Goal: Task Accomplishment & Management: Manage account settings

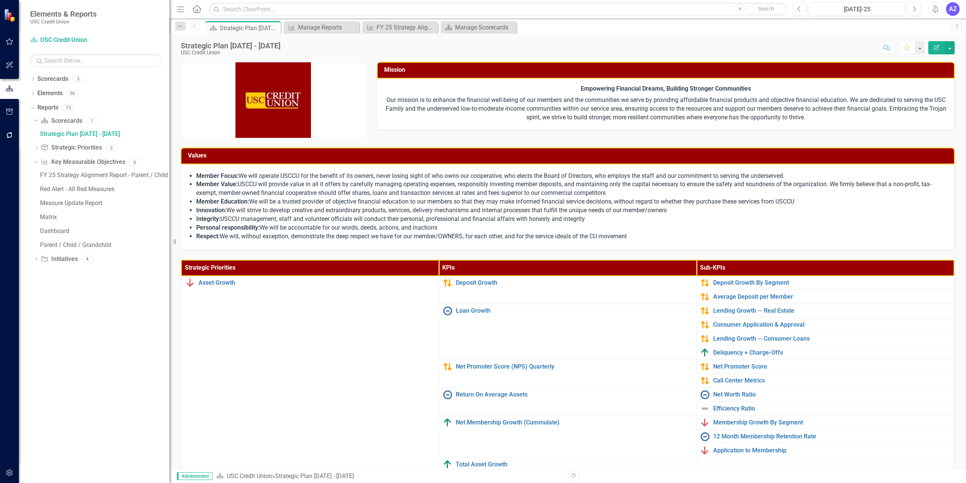
scroll to position [94, 0]
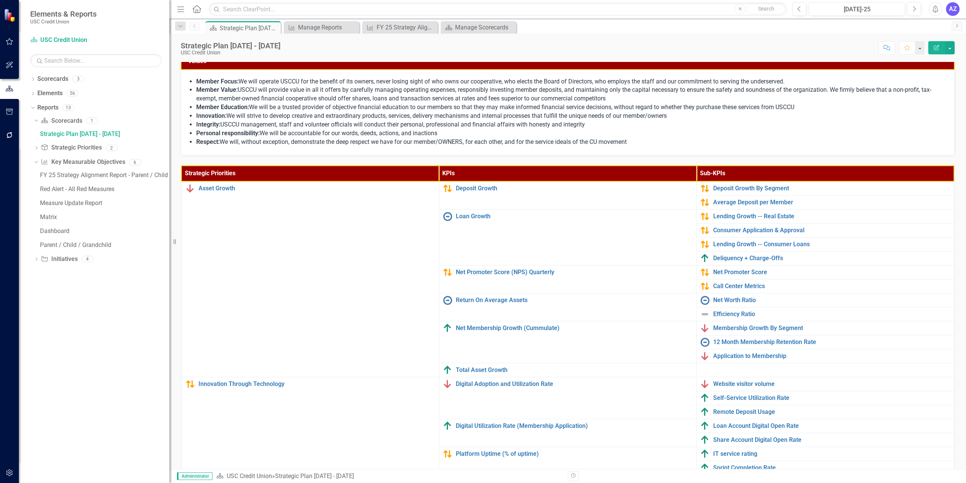
click at [402, 154] on div "Member Focus: We will operate USCCU for the benefit of its owners, never losing…" at bounding box center [568, 113] width 774 height 86
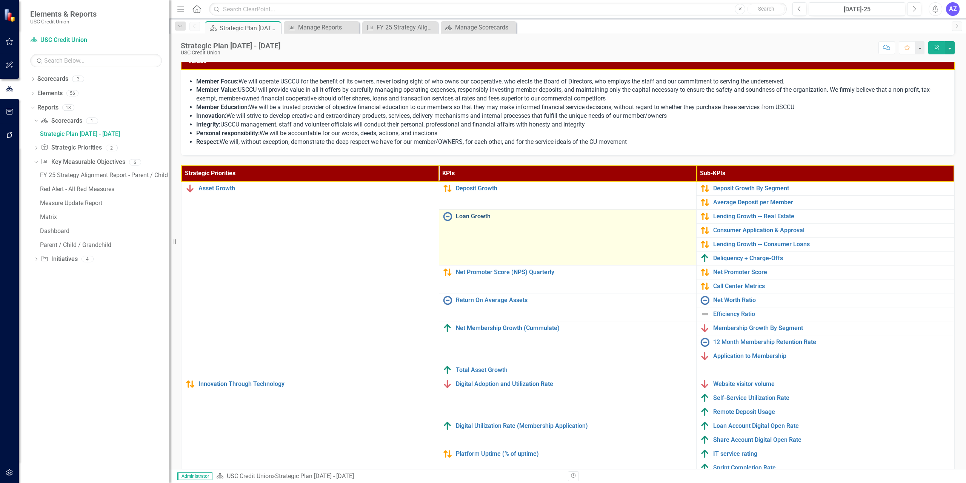
click at [465, 215] on link "Loan Growth" at bounding box center [574, 216] width 237 height 7
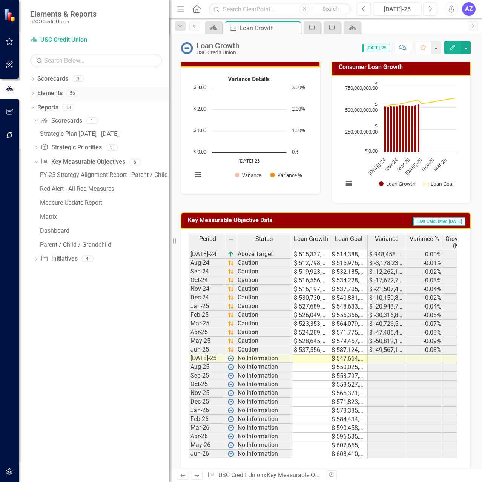
scroll to position [218, 0]
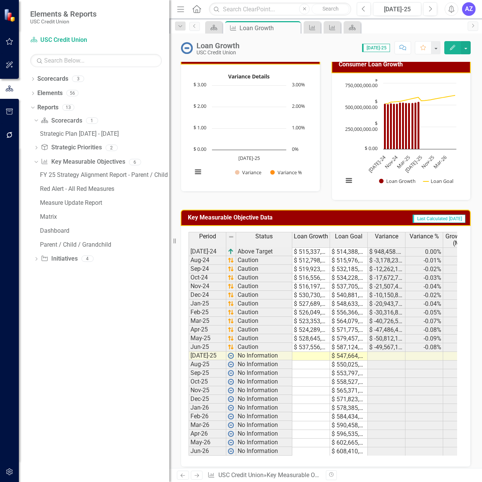
click at [177, 9] on icon "Menu" at bounding box center [181, 9] width 10 height 8
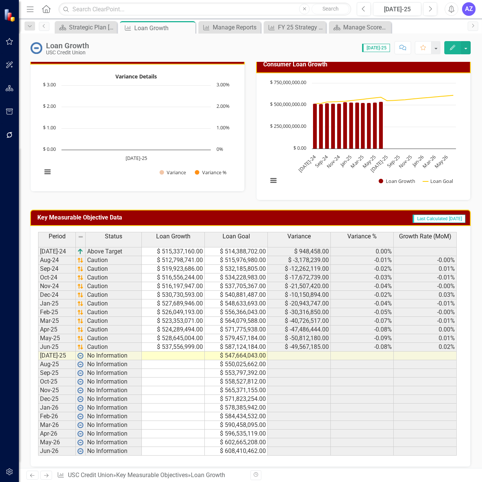
click at [188, 346] on td "$ 537,556,999.00" at bounding box center [173, 347] width 63 height 9
click at [172, 343] on div at bounding box center [173, 343] width 63 height 1
click at [171, 346] on td "$ 537,556,999.00" at bounding box center [173, 347] width 63 height 9
click at [184, 52] on div "Score: 0.00 [DATE]-25 Completed Comment Favorite Edit" at bounding box center [282, 47] width 378 height 13
click at [89, 29] on div "Strategic Plan [DATE] - [DATE]" at bounding box center [87, 27] width 37 height 9
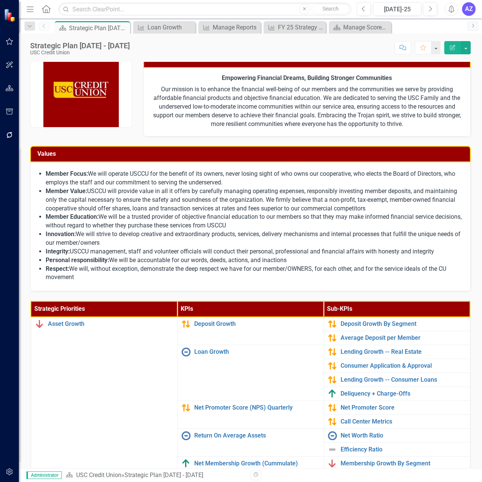
scroll to position [11, 0]
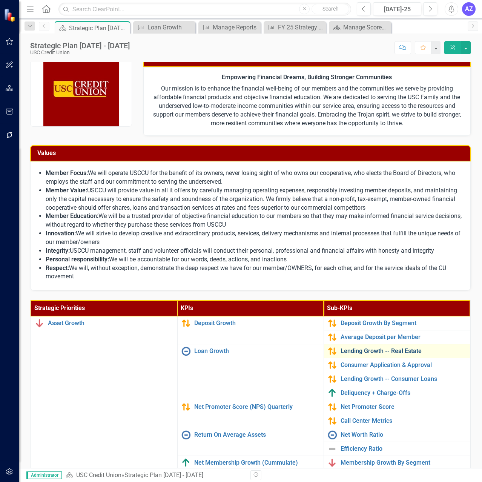
click at [390, 352] on link "Lending Growth -- Real Estate" at bounding box center [404, 351] width 126 height 7
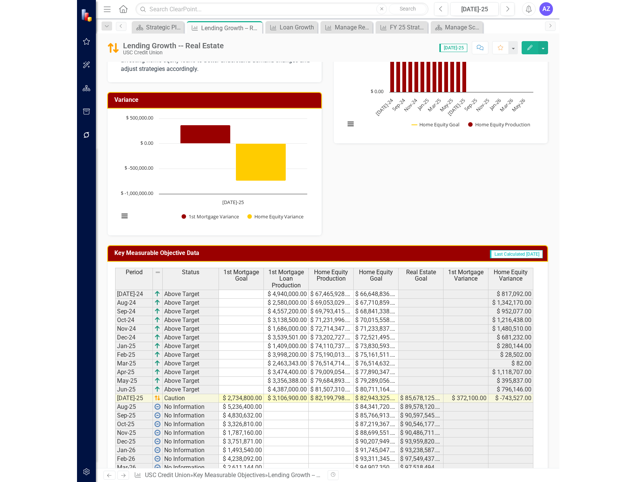
scroll to position [262, 0]
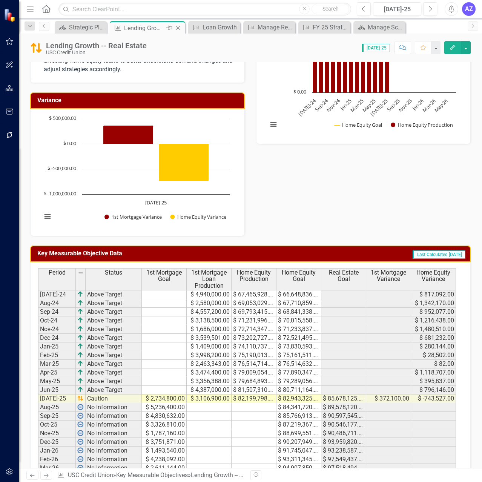
click at [179, 31] on icon "Close" at bounding box center [178, 28] width 8 height 6
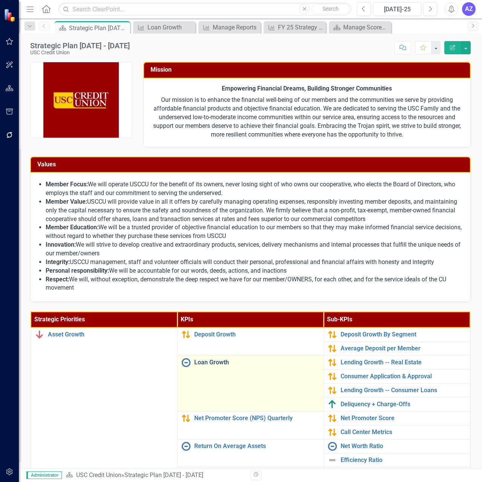
click at [209, 366] on link "Loan Growth" at bounding box center [257, 362] width 126 height 7
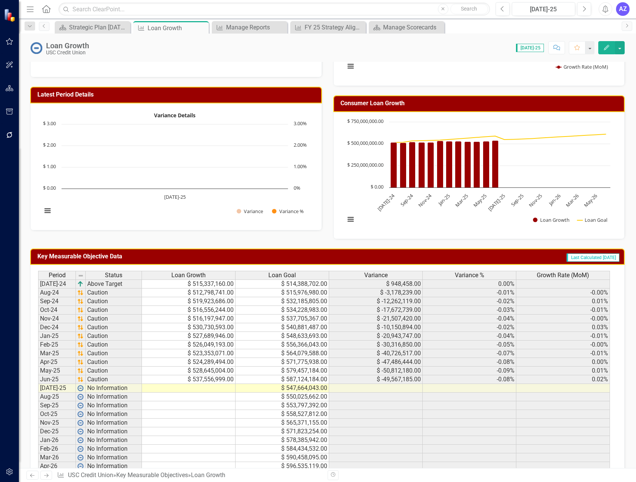
scroll to position [217, 0]
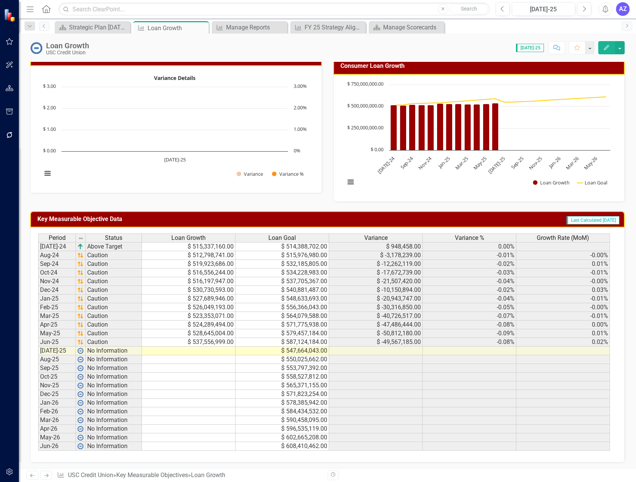
click at [200, 248] on td "$ 515,337,160.00" at bounding box center [189, 246] width 94 height 9
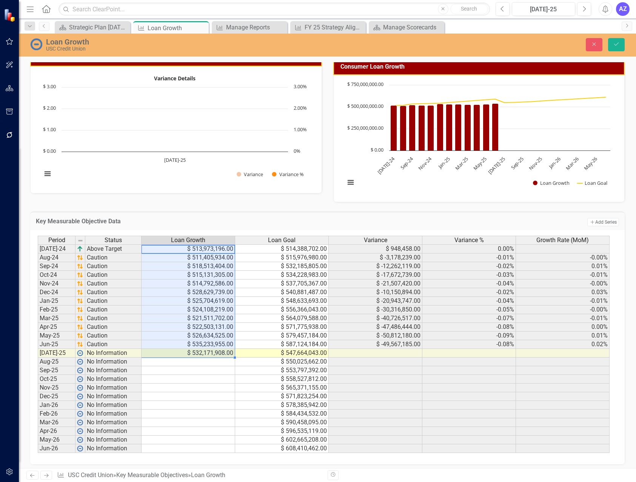
type textarea "513973196"
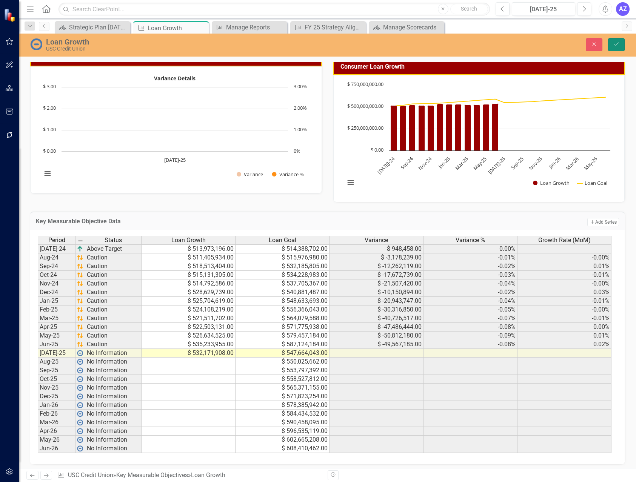
click at [616, 45] on icon "submit" at bounding box center [616, 44] width 5 height 3
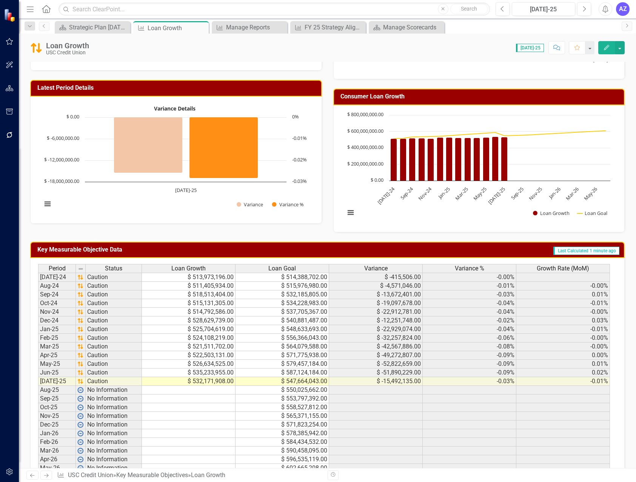
scroll to position [219, 0]
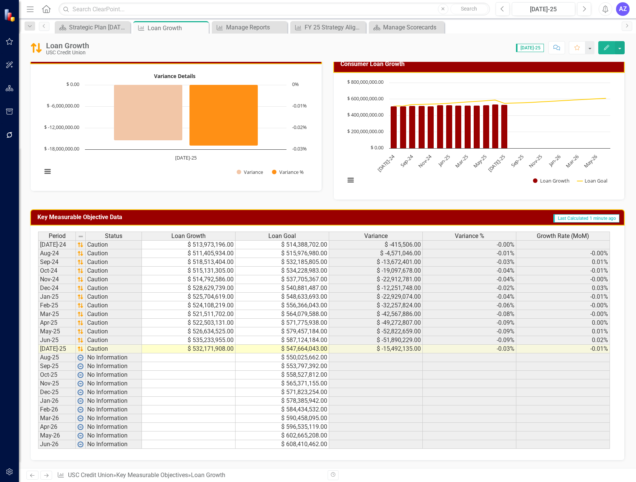
click at [463, 405] on td at bounding box center [470, 401] width 94 height 9
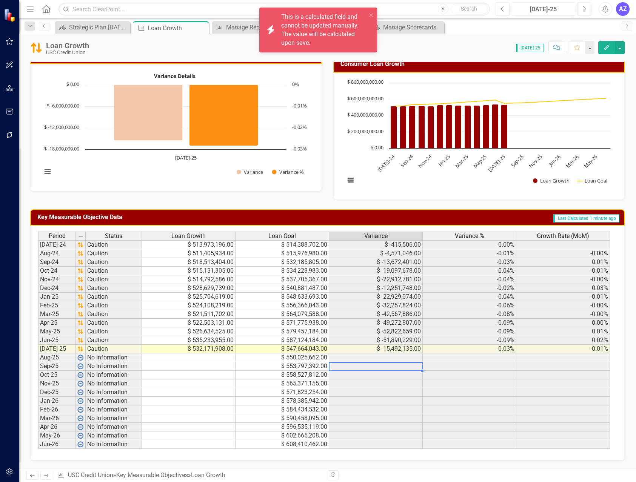
click at [405, 364] on td at bounding box center [376, 366] width 94 height 9
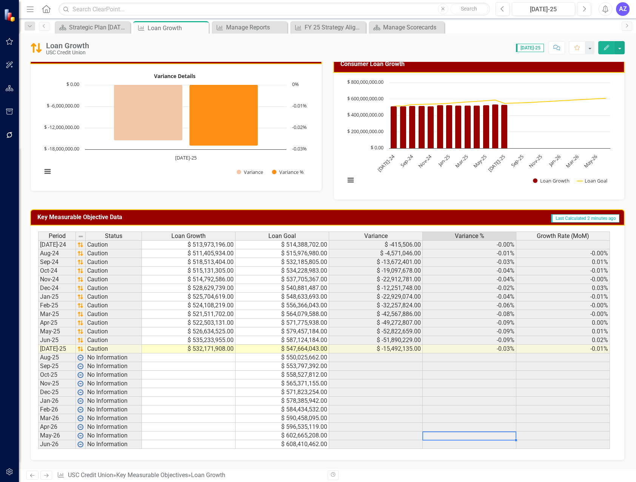
click at [474, 438] on td at bounding box center [470, 436] width 94 height 9
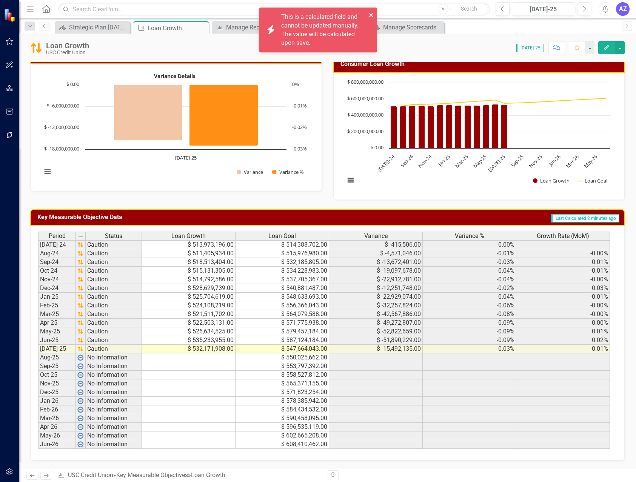
click at [371, 14] on icon "close" at bounding box center [371, 15] width 5 height 6
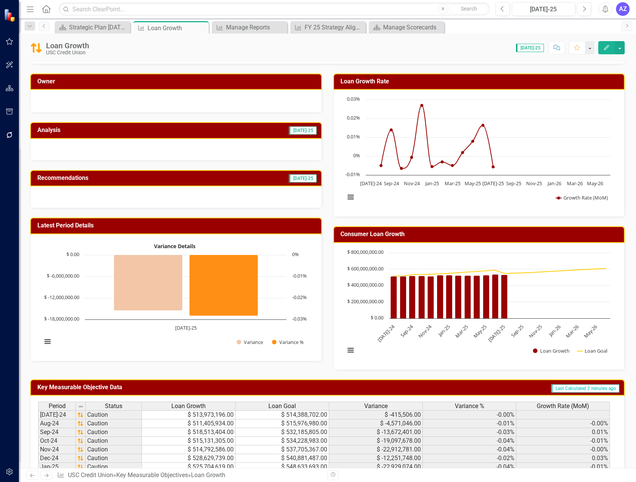
scroll to position [0, 0]
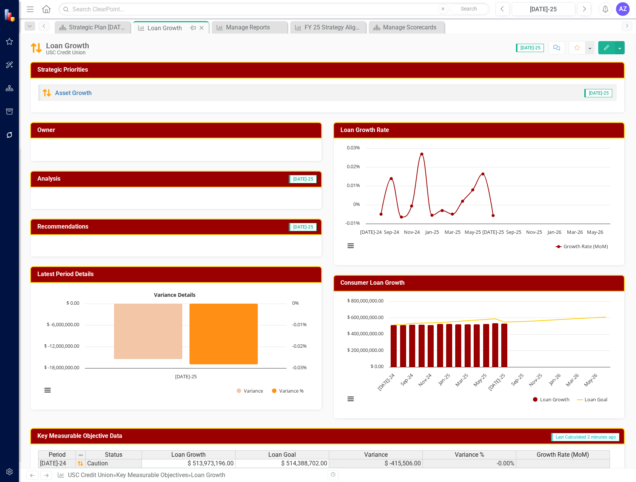
click at [201, 28] on icon at bounding box center [202, 28] width 4 height 4
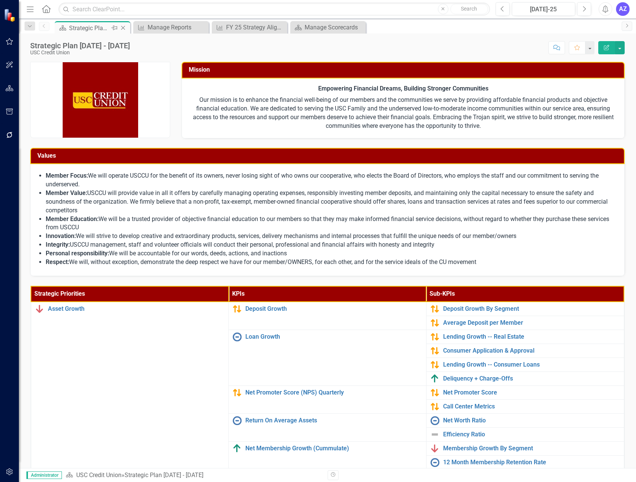
click at [87, 29] on div "Strategic Plan [DATE] - [DATE]" at bounding box center [89, 27] width 40 height 9
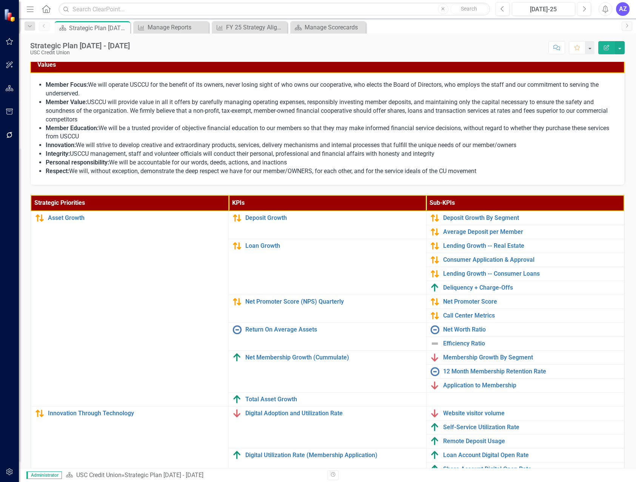
scroll to position [91, 0]
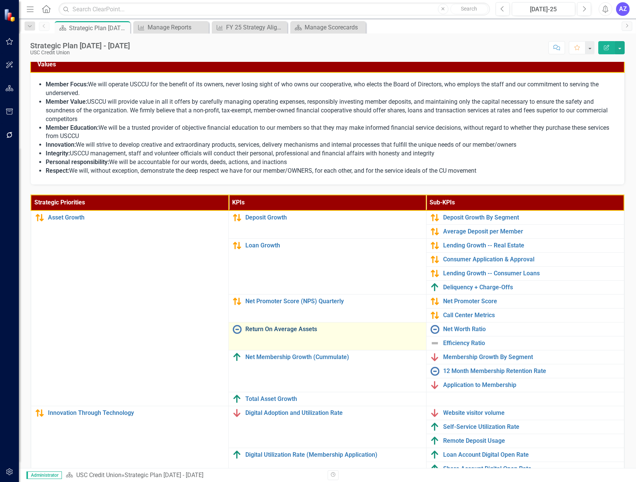
click at [290, 330] on link "Return On Average Assets" at bounding box center [333, 329] width 177 height 7
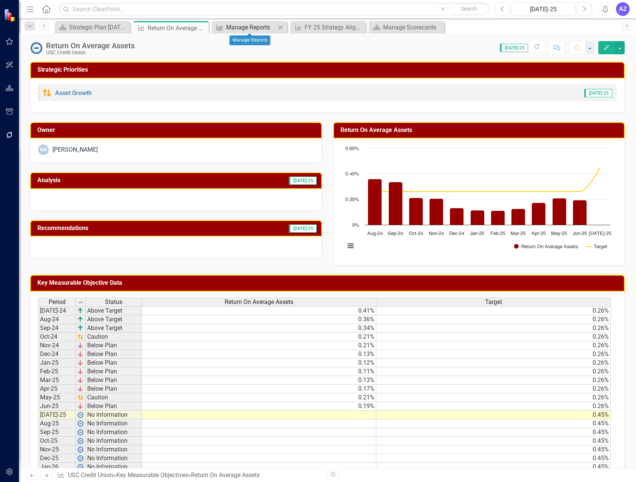
click at [243, 23] on div "Manage Reports" at bounding box center [251, 27] width 50 height 9
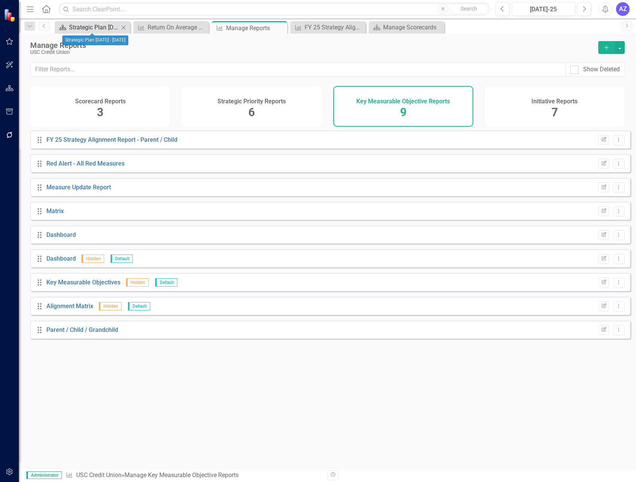
click at [76, 26] on div "Strategic Plan [DATE] - [DATE]" at bounding box center [94, 27] width 50 height 9
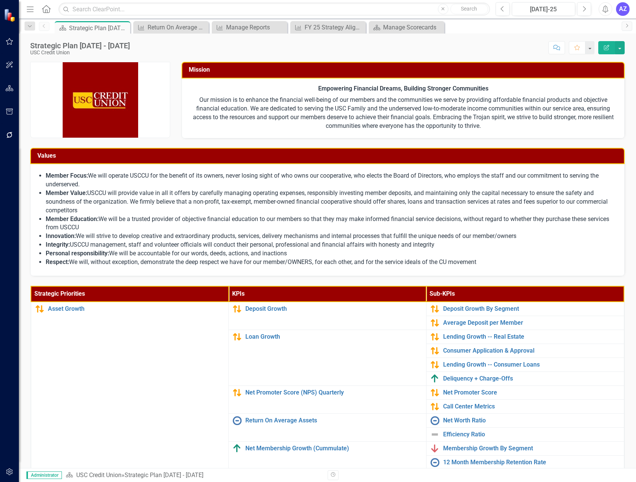
click at [420, 263] on li "Respect: We will, without exception, demonstrate the deep respect we have for o…" at bounding box center [331, 262] width 571 height 9
